Goal: Information Seeking & Learning: Find specific fact

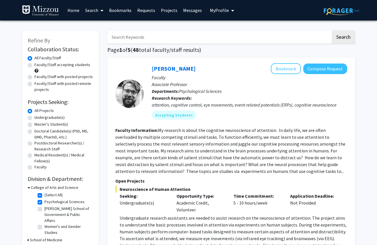
click at [194, 8] on link "Messages" at bounding box center [192, 10] width 25 height 20
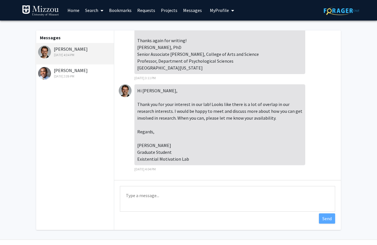
scroll to position [62, 0]
click at [169, 194] on textarea "Type a message" at bounding box center [228, 199] width 216 height 26
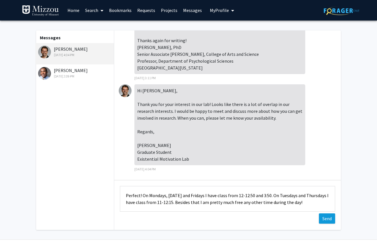
type textarea "Perfect! On Mondays, [DATE] and Fridays I have class from 12-12:50 and 3:50. On…"
click at [331, 221] on button "Send" at bounding box center [327, 219] width 16 height 10
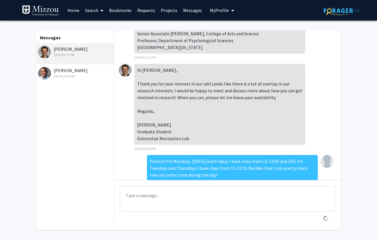
scroll to position [99, 0]
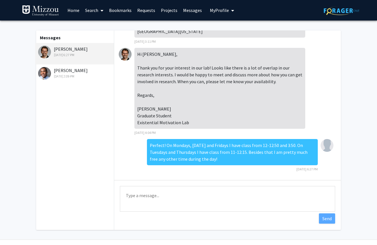
click at [124, 55] on img at bounding box center [125, 54] width 13 height 13
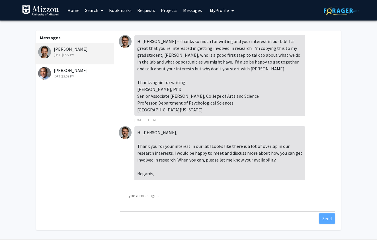
scroll to position [0, 0]
click at [123, 43] on img at bounding box center [125, 41] width 13 height 13
click at [170, 114] on div "Hi [PERSON_NAME] – thanks so much for writing and your interest in our lab! Its…" at bounding box center [220, 75] width 171 height 81
click at [172, 82] on div "Hi [PERSON_NAME] – thanks so much for writing and your interest in our lab! Its…" at bounding box center [220, 75] width 171 height 81
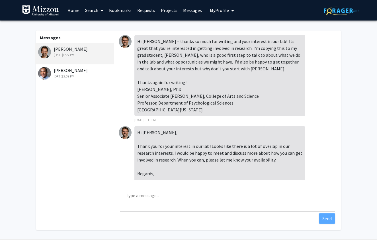
click at [124, 41] on img at bounding box center [125, 41] width 13 height 13
click at [182, 8] on link "Messages" at bounding box center [192, 10] width 25 height 20
click at [182, 12] on link "Messages" at bounding box center [192, 10] width 25 height 20
click at [168, 13] on link "Projects" at bounding box center [169, 10] width 22 height 20
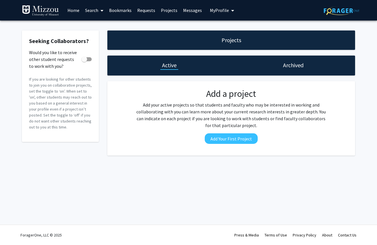
click at [192, 15] on link "Messages" at bounding box center [192, 10] width 25 height 20
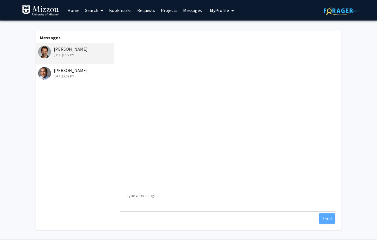
scroll to position [99, 0]
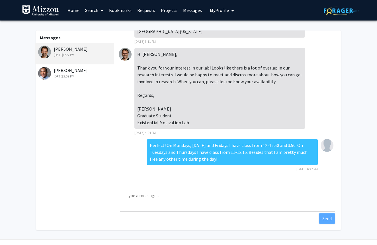
click at [147, 9] on link "Requests" at bounding box center [147, 10] width 24 height 20
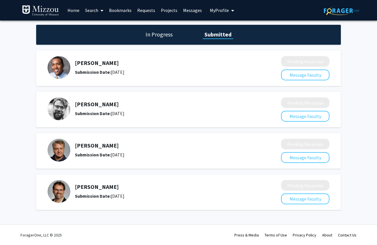
click at [95, 184] on div "[PERSON_NAME] Submission Date: [DATE]" at bounding box center [161, 191] width 226 height 23
click at [261, 189] on div "[PERSON_NAME] Submission Date: [DATE]" at bounding box center [161, 191] width 226 height 23
click at [58, 190] on img at bounding box center [59, 191] width 23 height 23
click at [65, 192] on img at bounding box center [59, 191] width 23 height 23
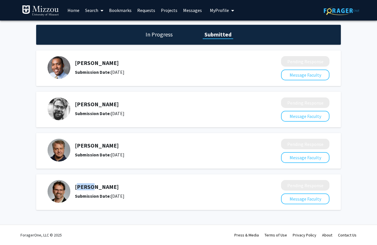
click at [65, 192] on img at bounding box center [59, 191] width 23 height 23
click at [115, 192] on div "[PERSON_NAME] Submission Date: [DATE]" at bounding box center [163, 192] width 176 height 16
click at [118, 192] on div "[PERSON_NAME] Submission Date: [DATE]" at bounding box center [163, 192] width 176 height 16
click at [145, 12] on link "Requests" at bounding box center [147, 10] width 24 height 20
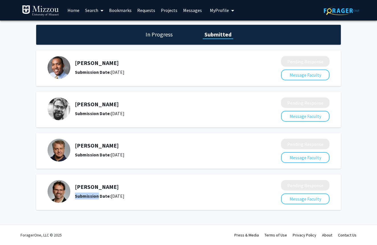
click at [164, 12] on link "Projects" at bounding box center [169, 10] width 22 height 20
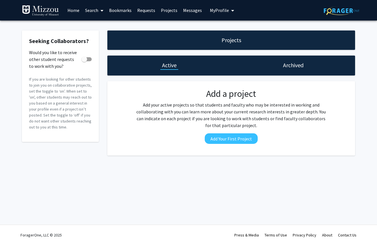
click at [142, 11] on link "Requests" at bounding box center [147, 10] width 24 height 20
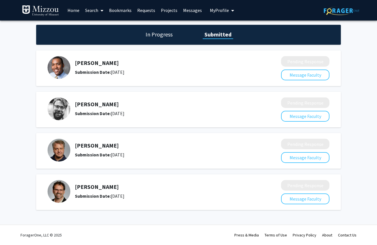
click at [125, 10] on link "Bookmarks" at bounding box center [120, 10] width 28 height 20
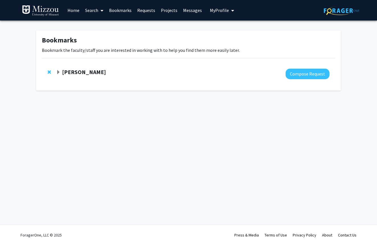
click at [95, 9] on link "Search" at bounding box center [94, 10] width 24 height 20
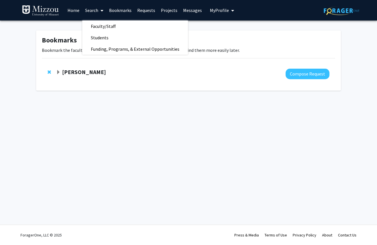
click at [71, 11] on link "Home" at bounding box center [74, 10] width 18 height 20
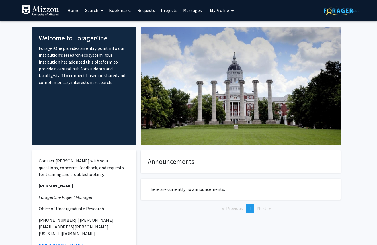
click at [93, 10] on link "Search" at bounding box center [94, 10] width 24 height 20
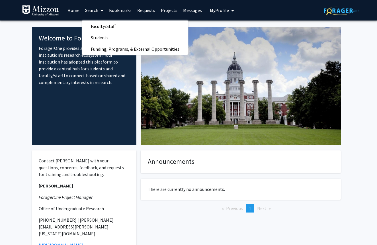
click at [123, 14] on link "Bookmarks" at bounding box center [120, 10] width 28 height 20
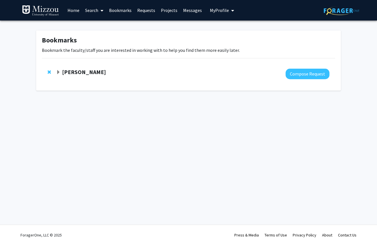
click at [155, 9] on link "Requests" at bounding box center [147, 10] width 24 height 20
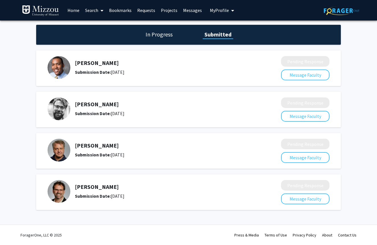
click at [91, 9] on link "Search" at bounding box center [94, 10] width 24 height 20
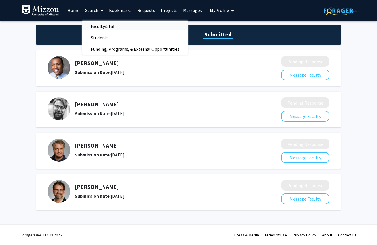
click at [101, 25] on span "Faculty/Staff" at bounding box center [103, 26] width 42 height 11
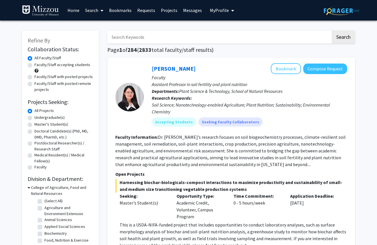
click at [137, 40] on input "Search Keywords" at bounding box center [219, 37] width 224 height 13
type input "[PERSON_NAME]"
click at [340, 36] on button "Search" at bounding box center [343, 37] width 23 height 13
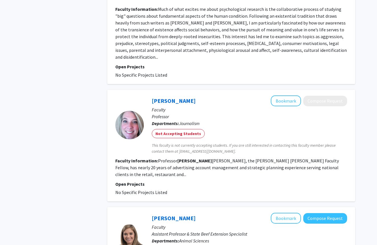
scroll to position [417, 0]
